Goal: Task Accomplishment & Management: Manage account settings

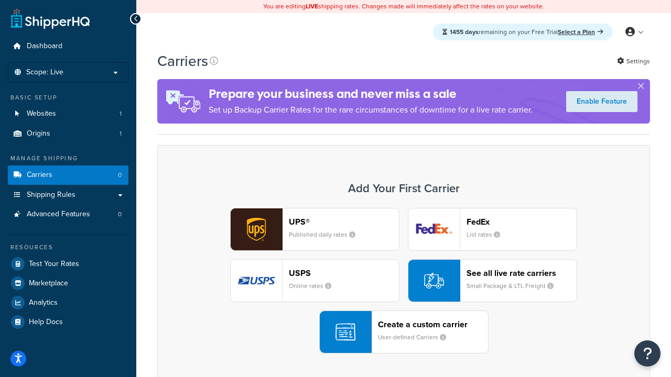
click at [403, 281] on div "UPS® Published daily rates FedEx List rates USPS Online rates See all live rate…" at bounding box center [403, 281] width 471 height 146
click at [521, 222] on header "FedEx" at bounding box center [521, 222] width 110 height 10
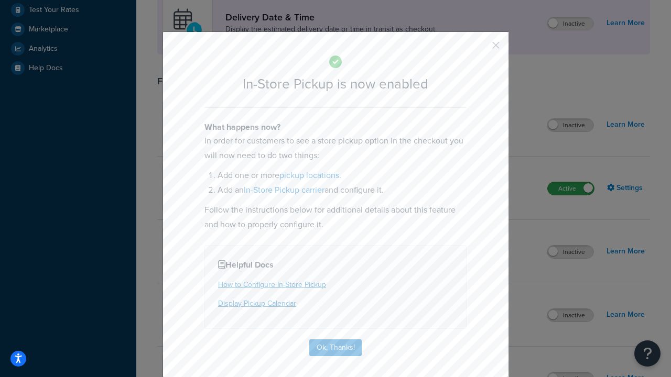
scroll to position [294, 0]
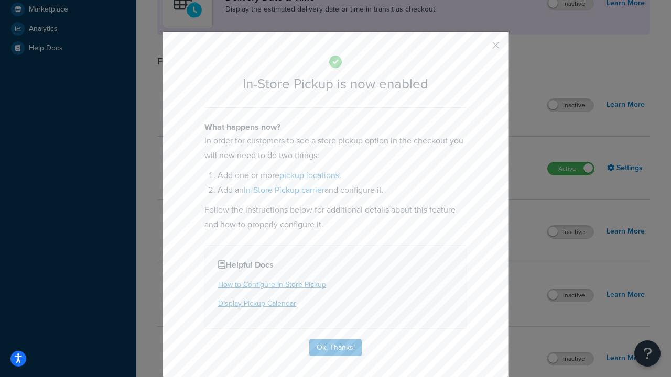
click at [480, 48] on button "button" at bounding box center [480, 49] width 3 height 3
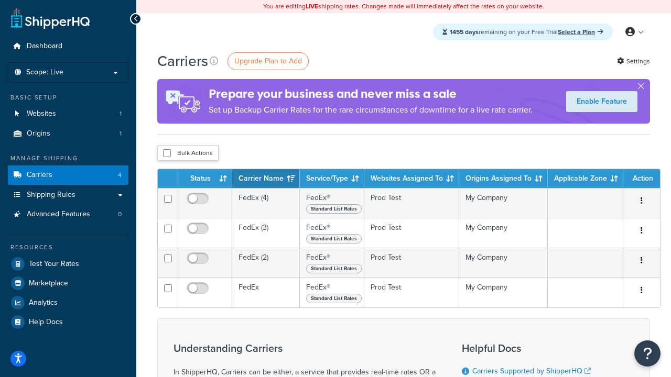
click at [167, 154] on input "checkbox" at bounding box center [167, 153] width 8 height 8
checkbox input "true"
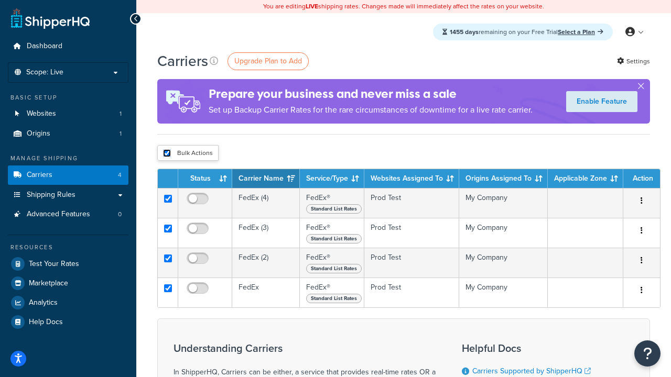
checkbox input "true"
click at [0, 0] on button "Delete" at bounding box center [0, 0] width 0 height 0
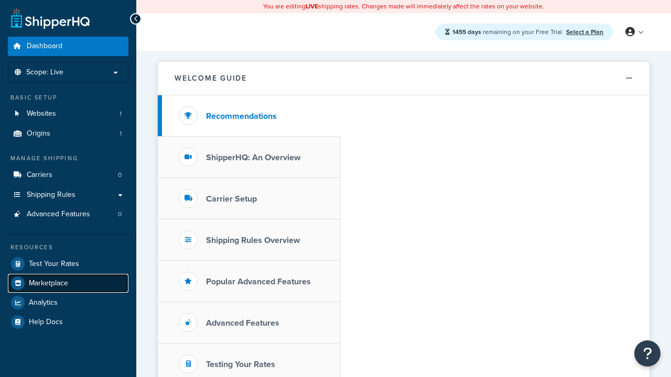
click at [48, 283] on span "Marketplace" at bounding box center [48, 283] width 39 height 9
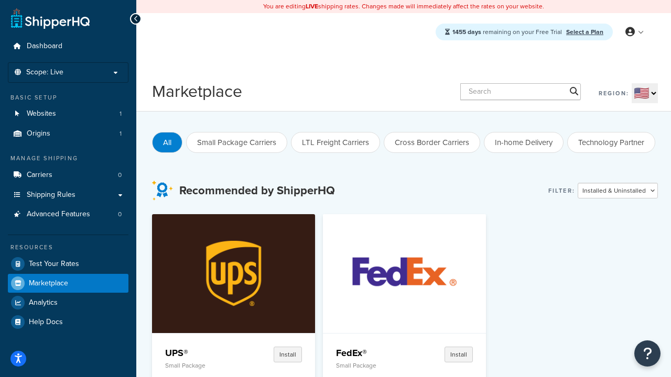
click at [200, 365] on p "Small Package" at bounding box center [200, 365] width 70 height 7
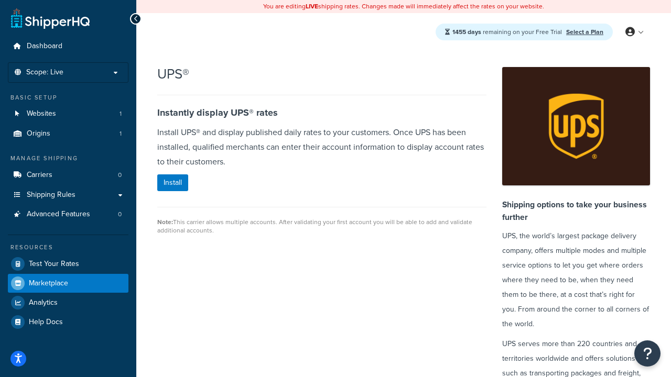
click at [48, 283] on span "Marketplace" at bounding box center [48, 283] width 39 height 9
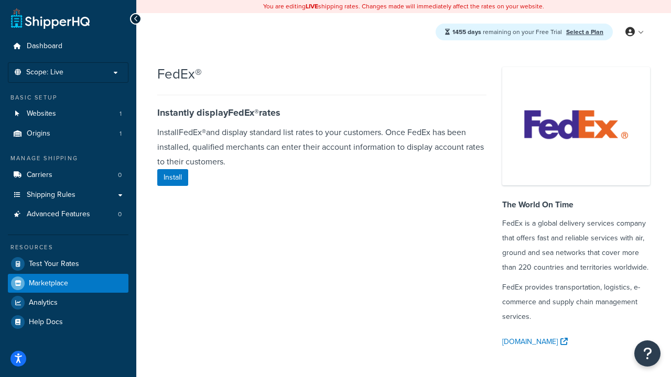
click at [48, 283] on span "Marketplace" at bounding box center [48, 283] width 39 height 9
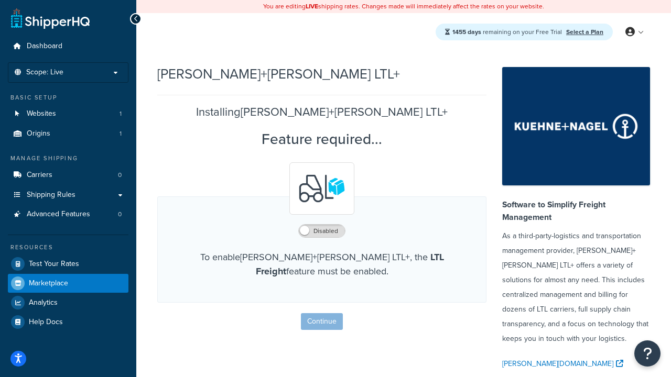
click at [48, 283] on span "Marketplace" at bounding box center [48, 283] width 39 height 9
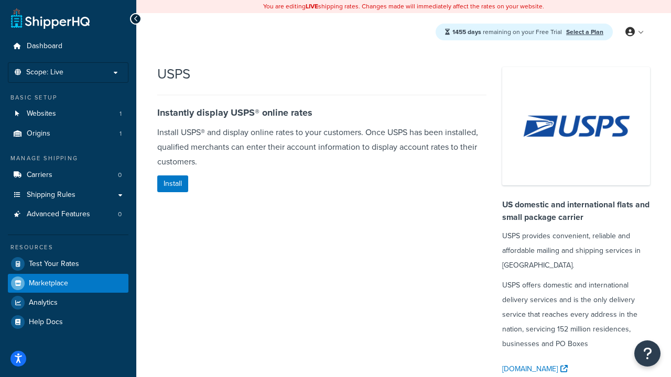
click at [48, 283] on span "Marketplace" at bounding box center [48, 283] width 39 height 9
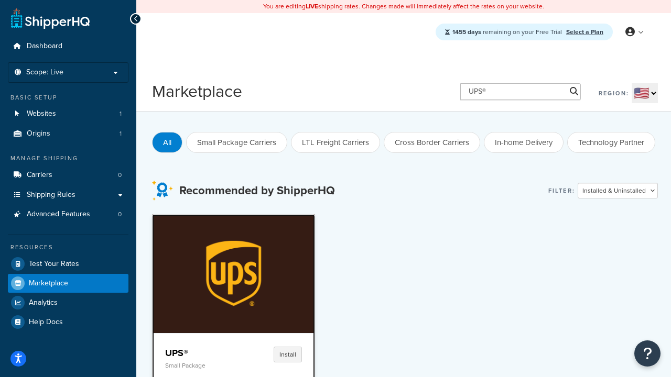
click at [200, 353] on h4 "UPS®" at bounding box center [200, 353] width 70 height 13
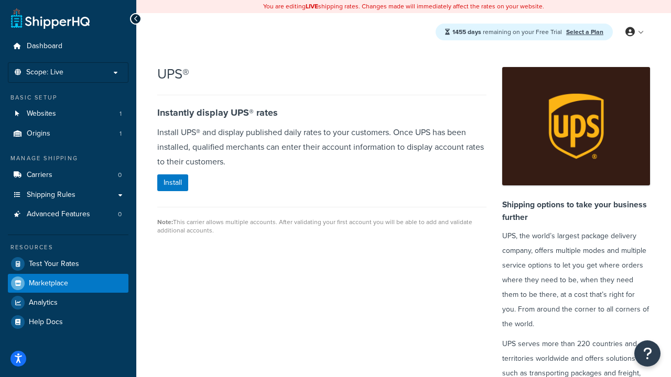
click at [48, 283] on span "Marketplace" at bounding box center [48, 283] width 39 height 9
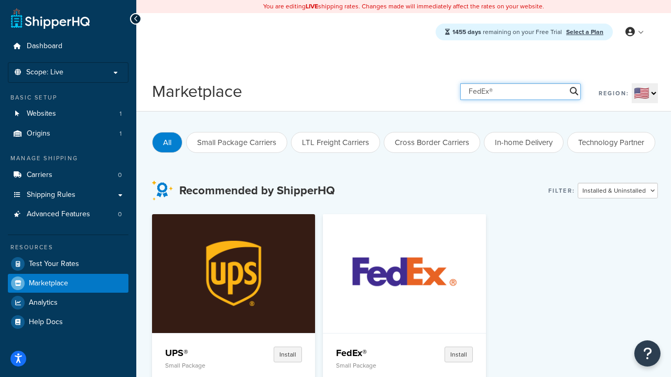
type input "FedEx®"
click at [336, 353] on h4 "FedEx®" at bounding box center [371, 353] width 70 height 13
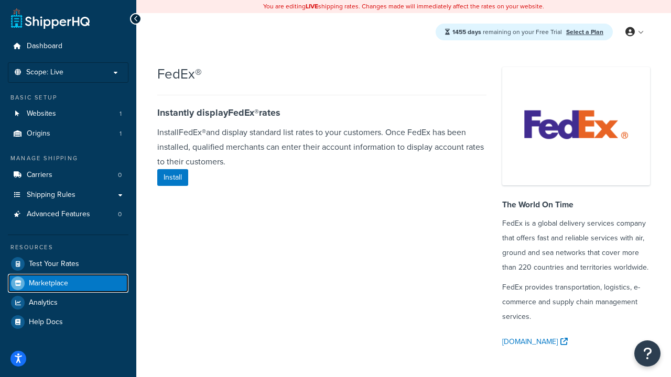
click at [48, 283] on span "Marketplace" at bounding box center [48, 283] width 39 height 9
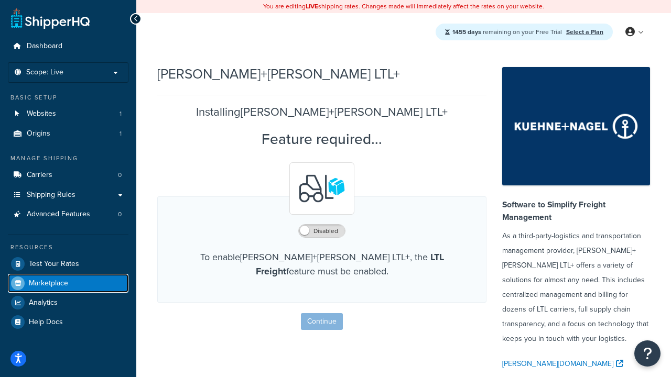
click at [48, 283] on span "Marketplace" at bounding box center [48, 283] width 39 height 9
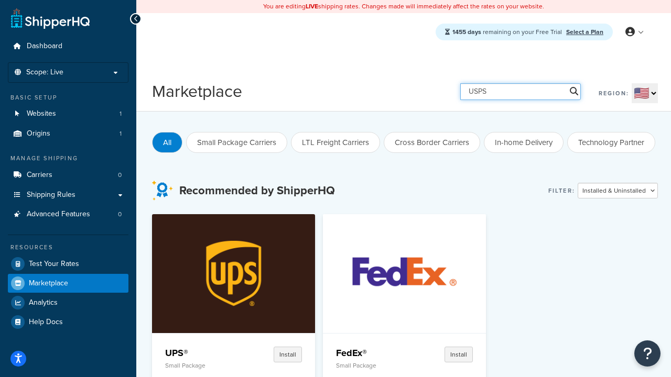
type input "USPS"
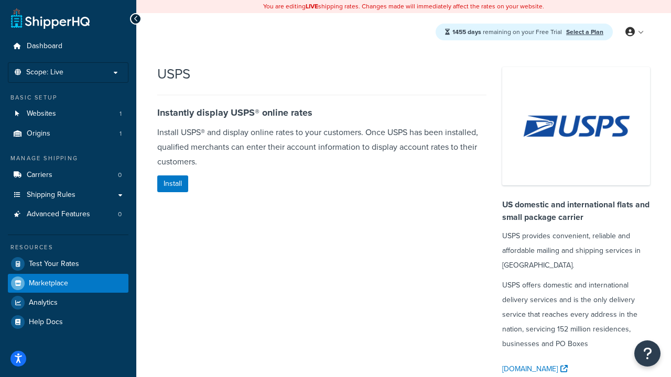
click at [48, 283] on span "Marketplace" at bounding box center [48, 283] width 39 height 9
